Goal: Task Accomplishment & Management: Use online tool/utility

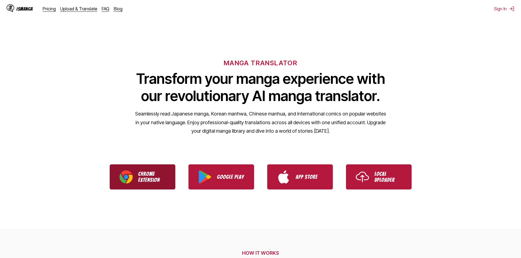
click at [143, 178] on p "Chrome Extension" at bounding box center [151, 177] width 27 height 12
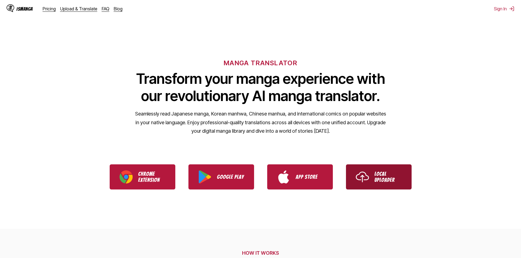
click at [372, 180] on link "Local Uploader" at bounding box center [379, 177] width 66 height 25
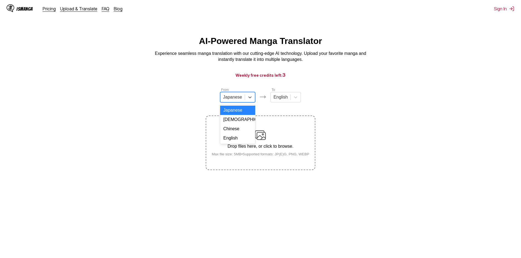
click at [244, 97] on div "Japanese" at bounding box center [232, 97] width 24 height 8
click at [238, 124] on div "[DEMOGRAPHIC_DATA]" at bounding box center [237, 119] width 35 height 9
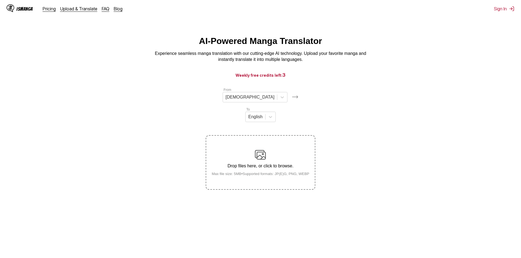
click at [249, 150] on div "Drop files here, or click to browse. Max file size: 5MB • Supported formats: JP…" at bounding box center [260, 163] width 106 height 27
click at [0, 0] on input "Drop files here, or click to browse. Max file size: 5MB • Supported formats: JP…" at bounding box center [0, 0] width 0 height 0
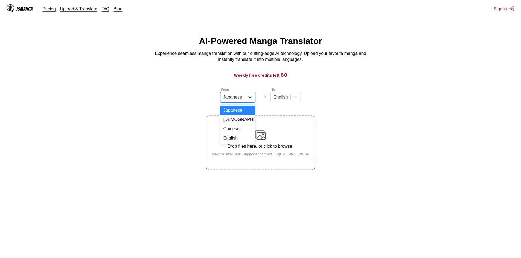
click at [245, 101] on div at bounding box center [250, 97] width 10 height 10
click at [235, 124] on div "[DEMOGRAPHIC_DATA]" at bounding box center [237, 119] width 35 height 9
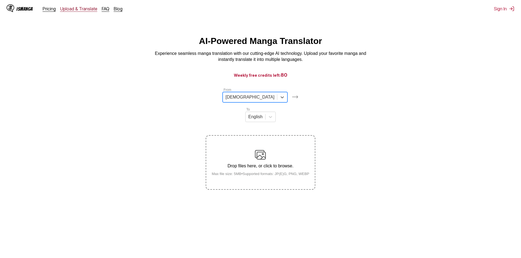
click at [80, 8] on link "Upload & Translate" at bounding box center [78, 8] width 37 height 5
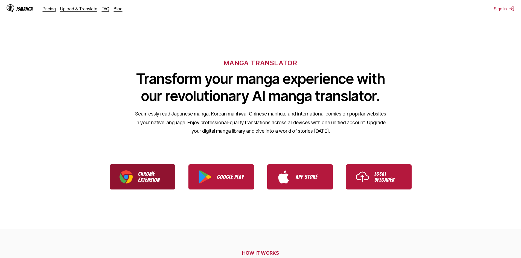
click at [168, 171] on link "Chrome Extension" at bounding box center [143, 177] width 66 height 25
